Goal: Task Accomplishment & Management: Check status

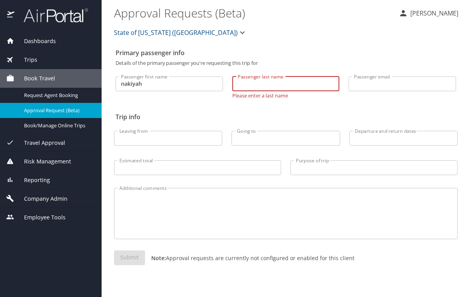
click at [279, 88] on input "Passenger last name" at bounding box center [285, 83] width 107 height 15
type input "mays prince"
click at [280, 116] on div "Primary passenger info Details of the primary passenger you're requesting this …" at bounding box center [286, 171] width 344 height 252
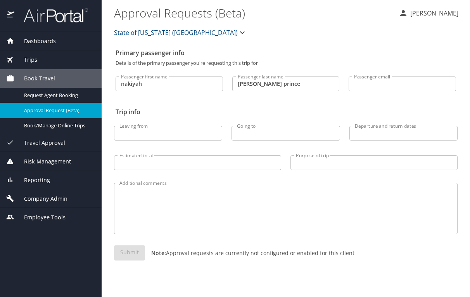
click at [44, 114] on span "Approval Request (Beta)" at bounding box center [58, 110] width 68 height 7
click at [45, 142] on span "Travel Approval" at bounding box center [39, 143] width 51 height 9
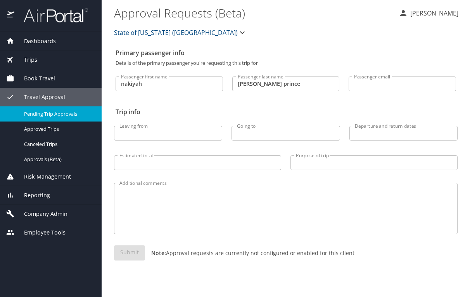
click at [47, 111] on span "Pending Trip Approvals" at bounding box center [58, 113] width 68 height 7
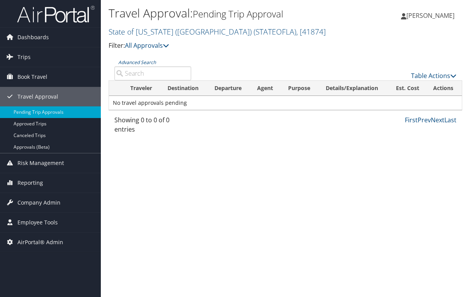
drag, startPoint x: 211, startPoint y: 195, endPoint x: 211, endPoint y: 171, distance: 24.4
click at [211, 195] on div "Travel Approval: Pending Trip Approval State of [US_STATE] ([GEOGRAPHIC_DATA]) …" at bounding box center [285, 148] width 369 height 297
